Goal: Information Seeking & Learning: Learn about a topic

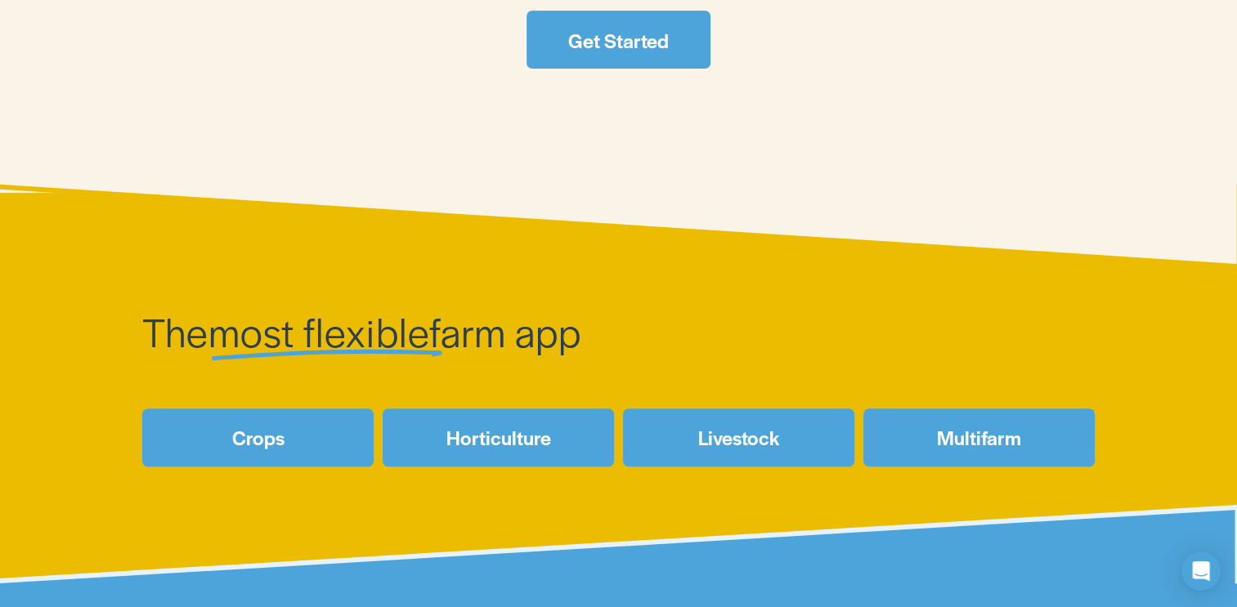
scroll to position [546, 0]
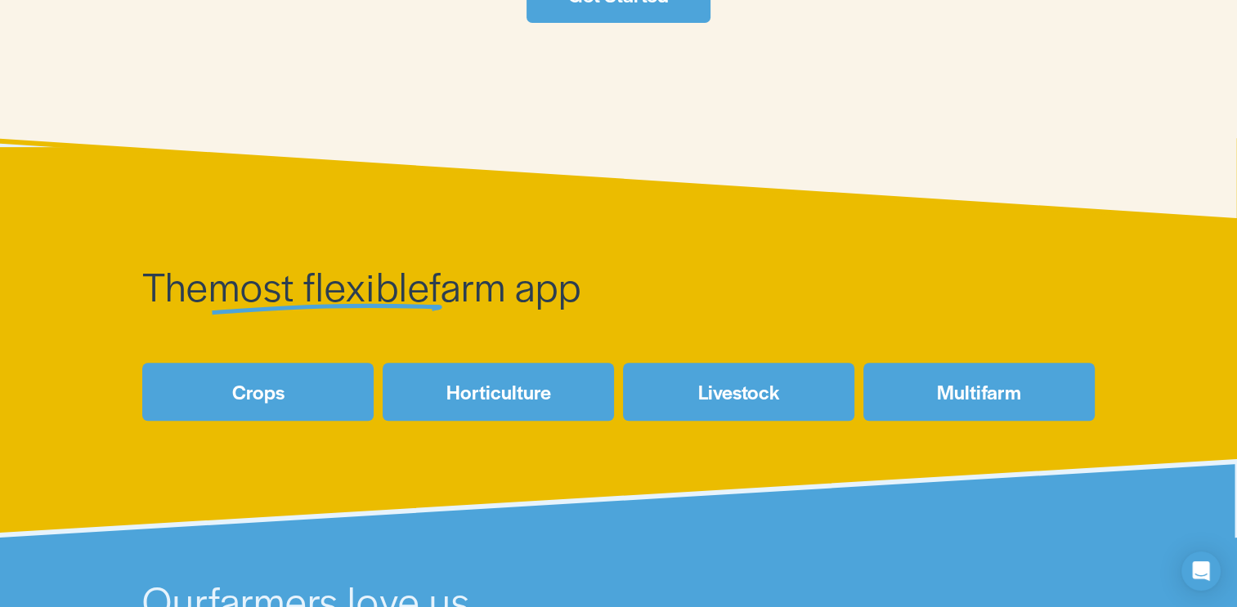
click at [325, 388] on link "Crops" at bounding box center [257, 392] width 231 height 58
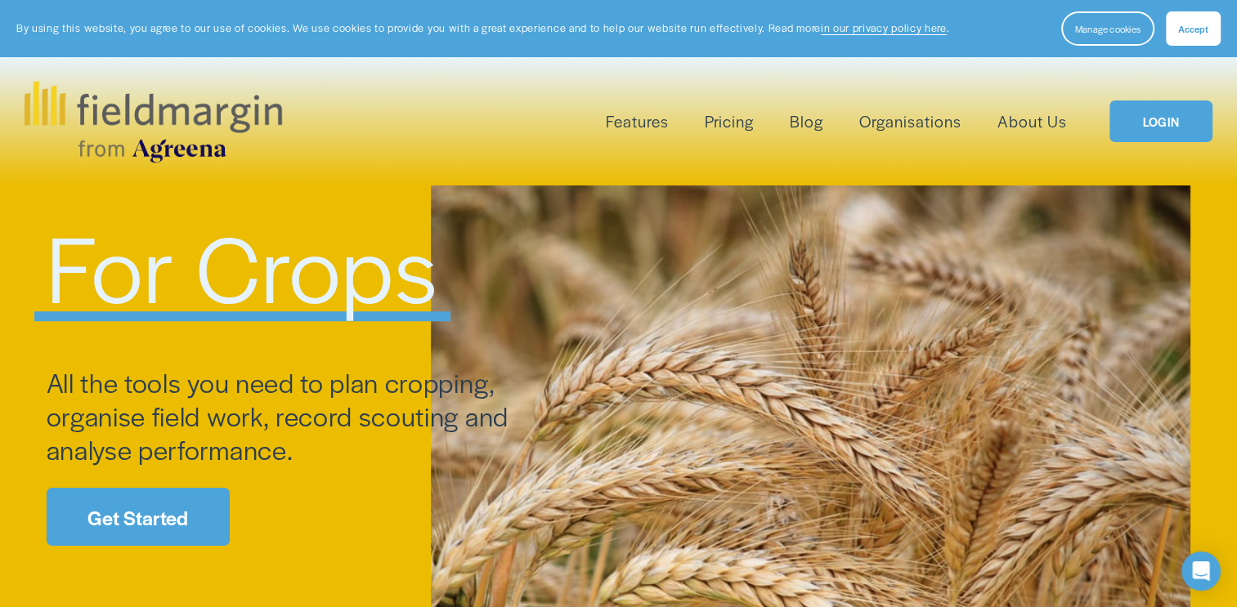
click at [716, 128] on link "Pricing" at bounding box center [729, 121] width 49 height 27
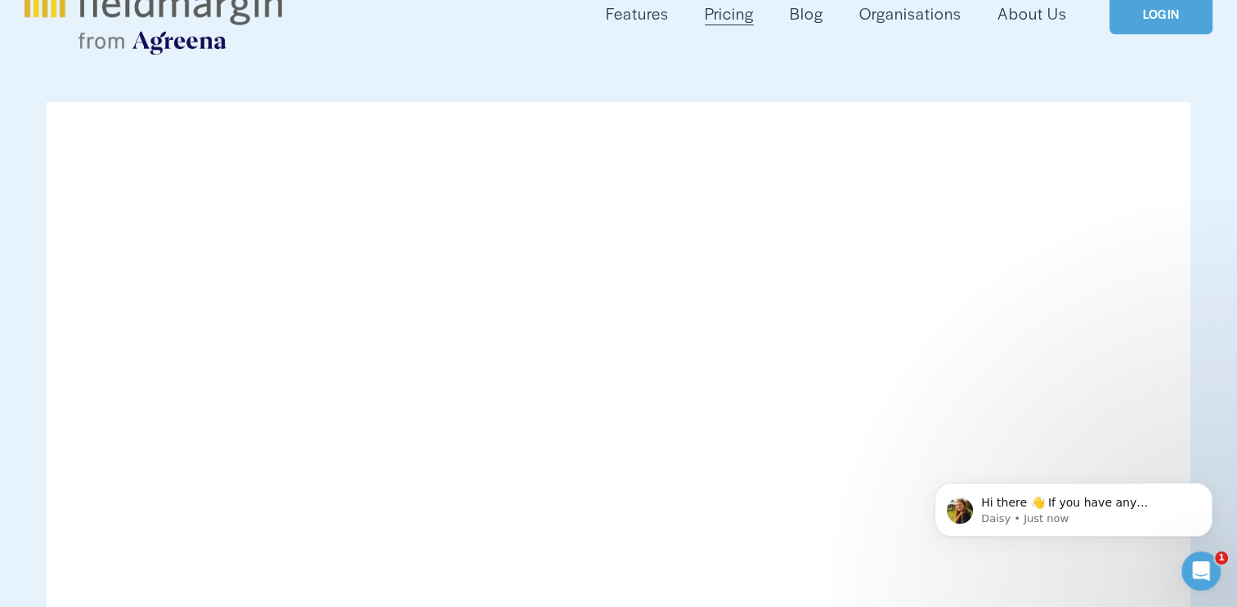
scroll to position [108, 0]
